Goal: Ask a question: Seek information or help from site administrators or community

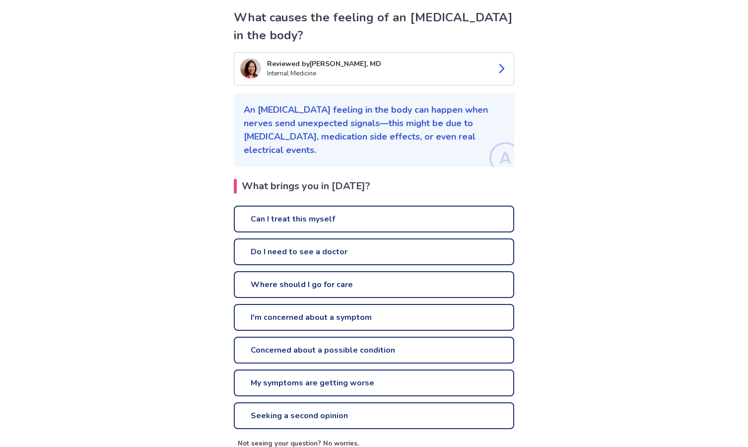
scroll to position [99, 0]
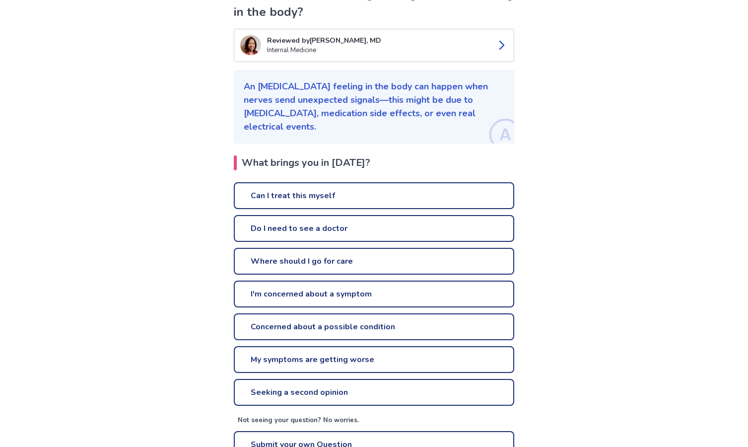
click at [277, 182] on link "Can I treat this myself" at bounding box center [374, 195] width 280 height 27
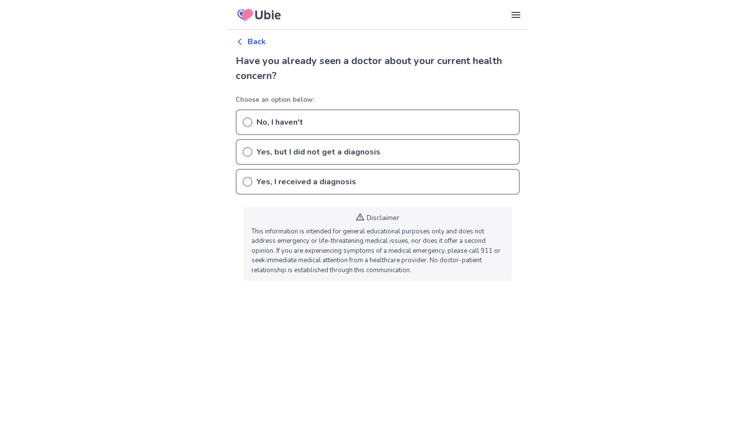
click at [268, 114] on div "No, I haven't" at bounding box center [378, 122] width 284 height 26
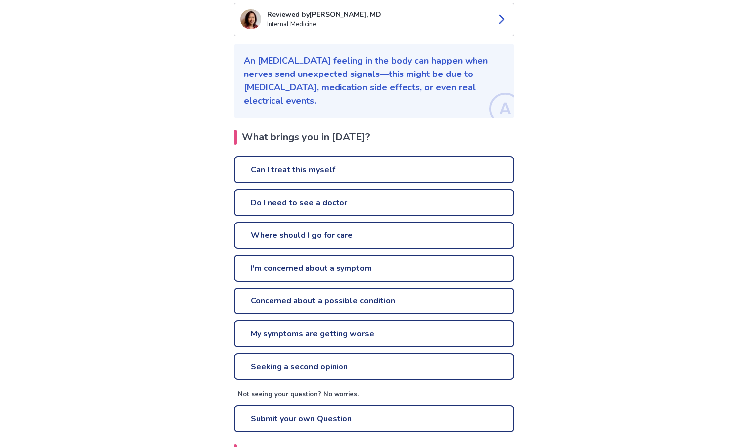
scroll to position [149, 0]
